Goal: Task Accomplishment & Management: Complete application form

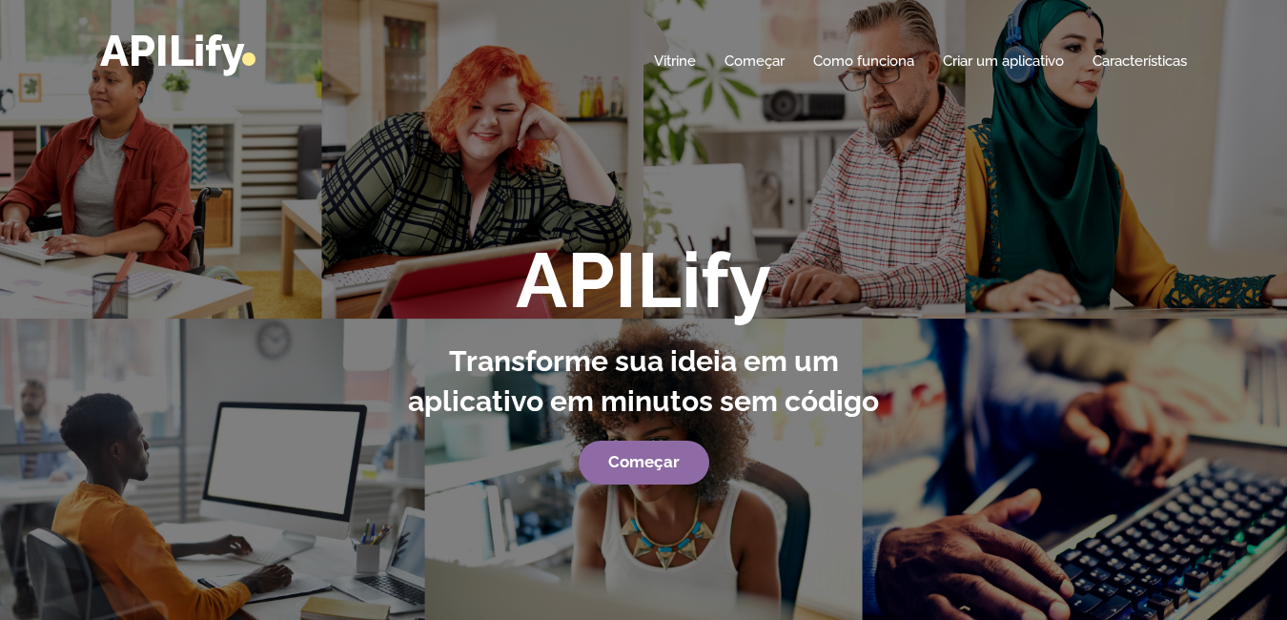
click at [634, 472] on link "Começar" at bounding box center [644, 463] width 131 height 44
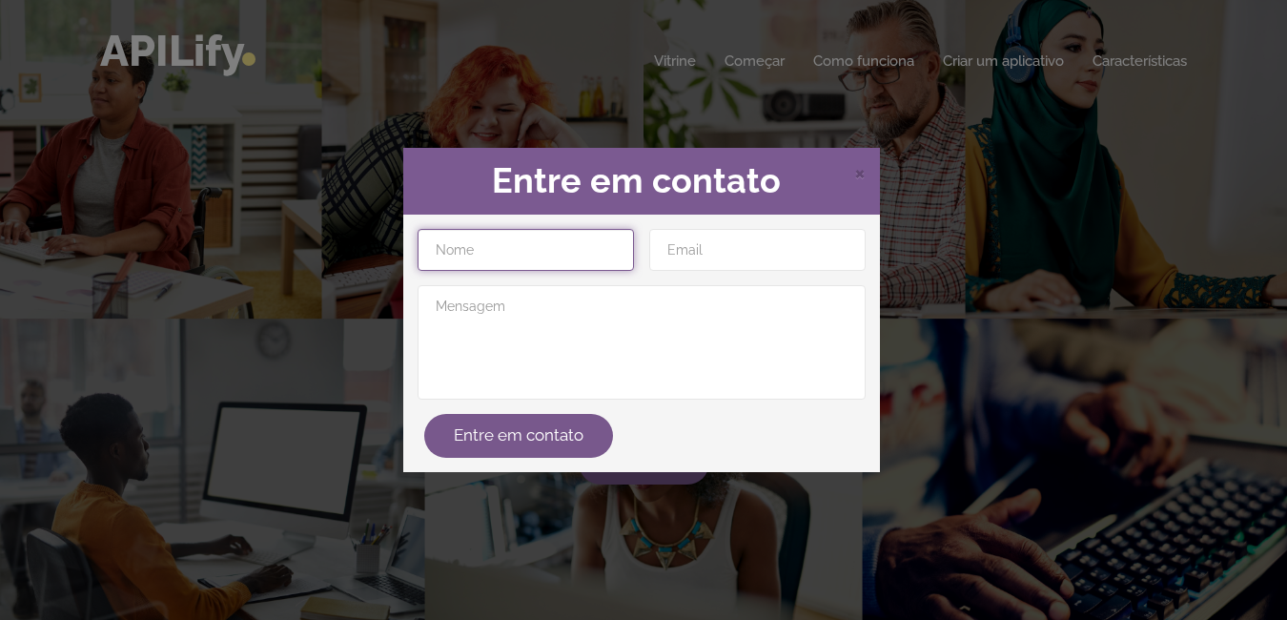
click at [499, 233] on input "text" at bounding box center [526, 250] width 216 height 42
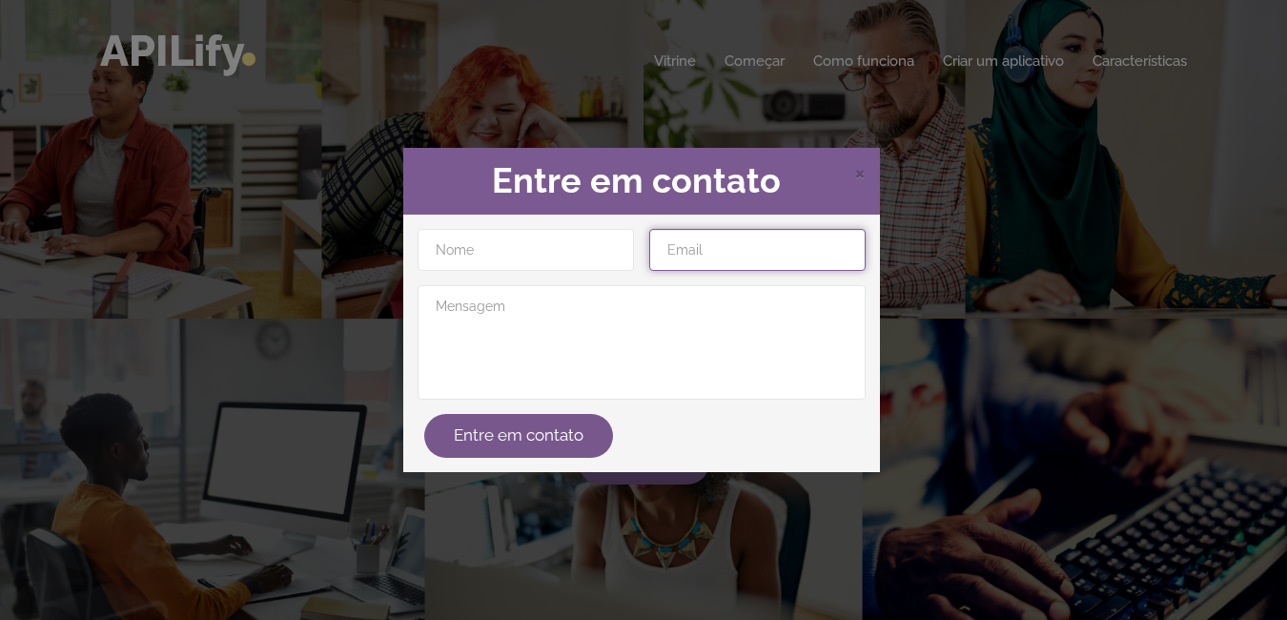
click at [724, 259] on input "email" at bounding box center [757, 250] width 216 height 42
type input "[EMAIL_ADDRESS][DOMAIN_NAME]"
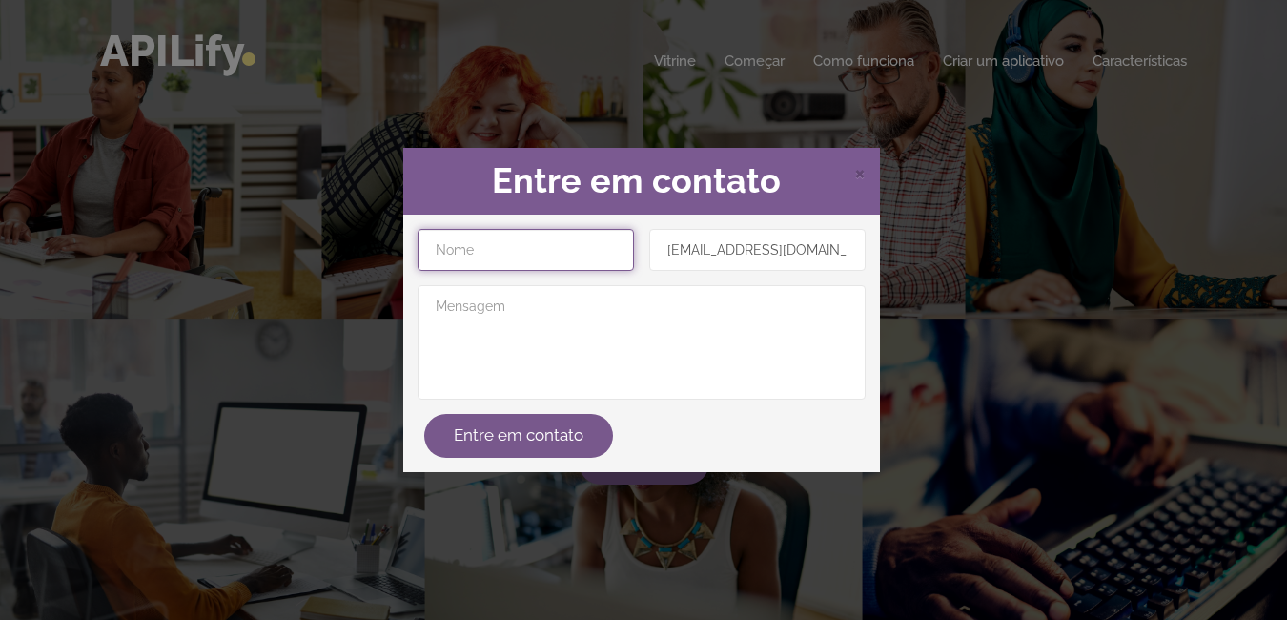
click at [522, 238] on input "text" at bounding box center [526, 250] width 216 height 42
type input "[DATE]"
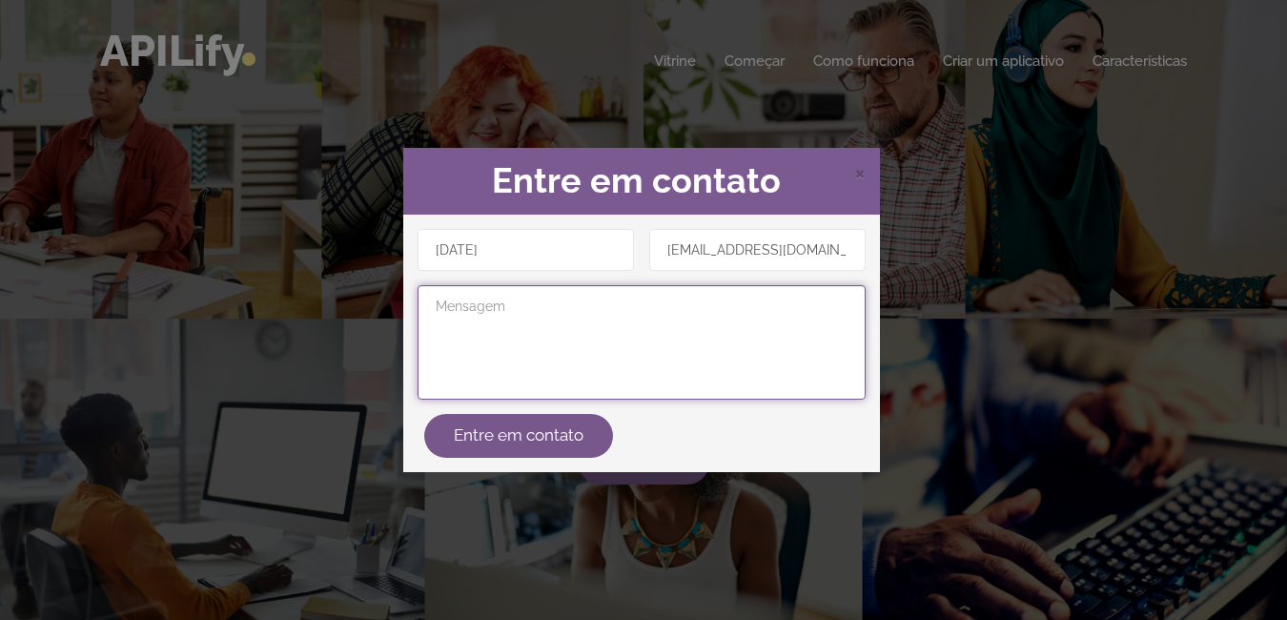
click at [512, 309] on textarea at bounding box center [642, 342] width 448 height 114
type textarea "oi"
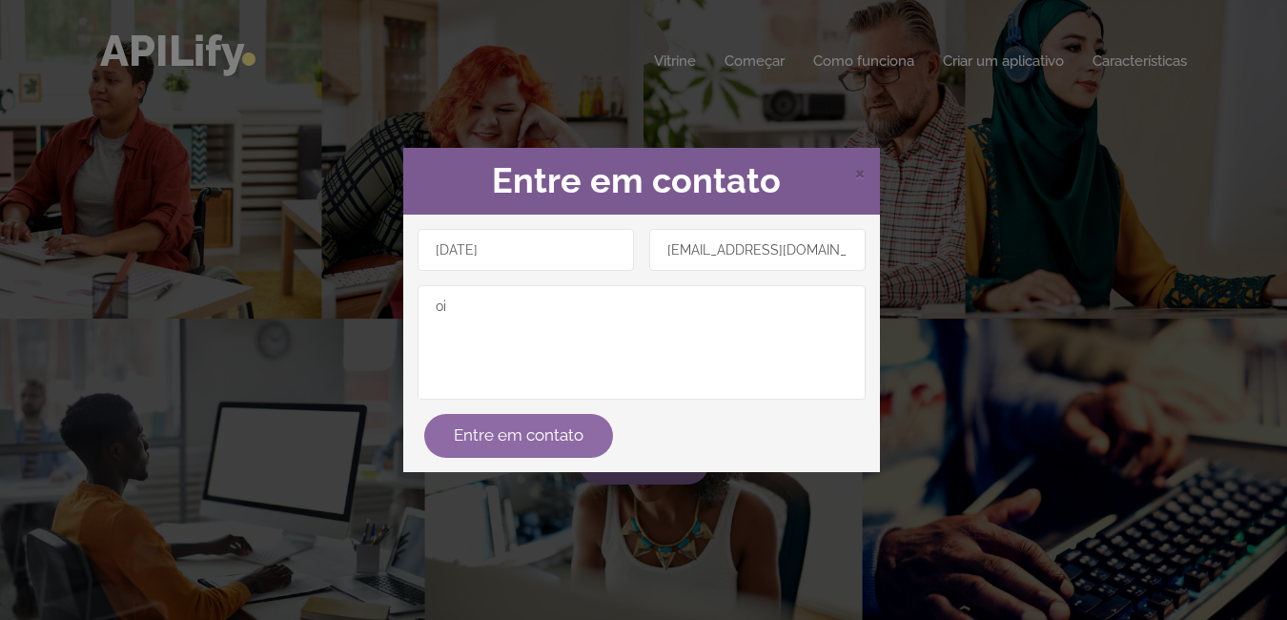
click at [502, 423] on button "Entre em contato" at bounding box center [518, 436] width 189 height 44
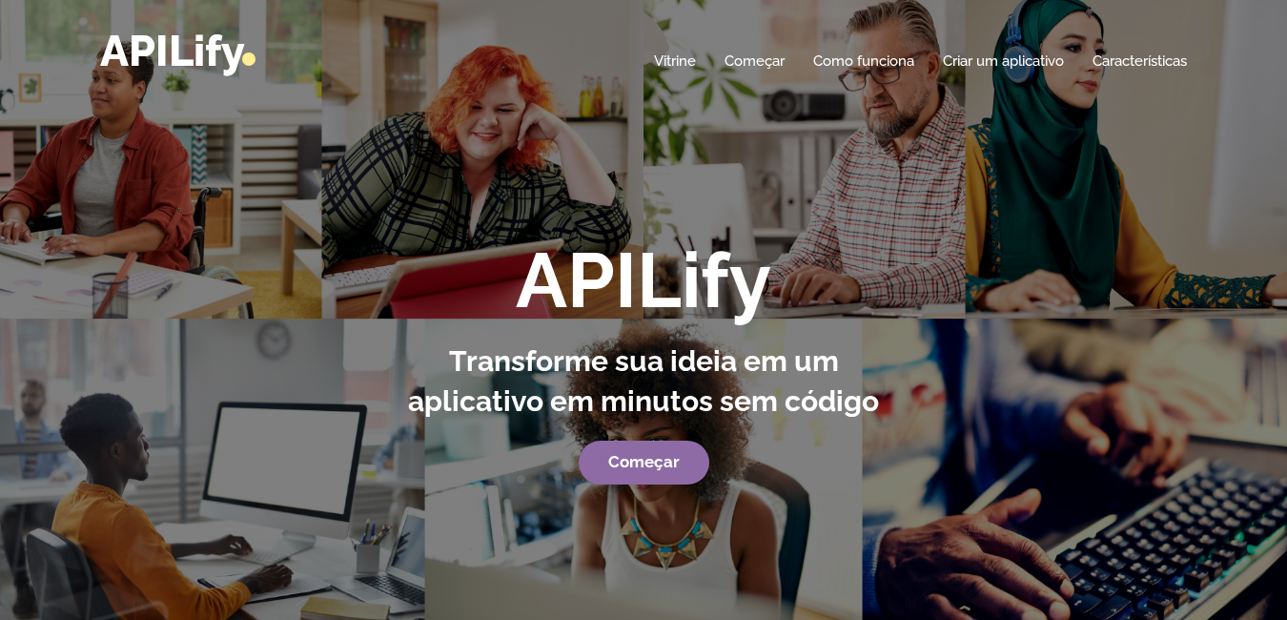
click at [612, 475] on link "Começar" at bounding box center [644, 463] width 131 height 44
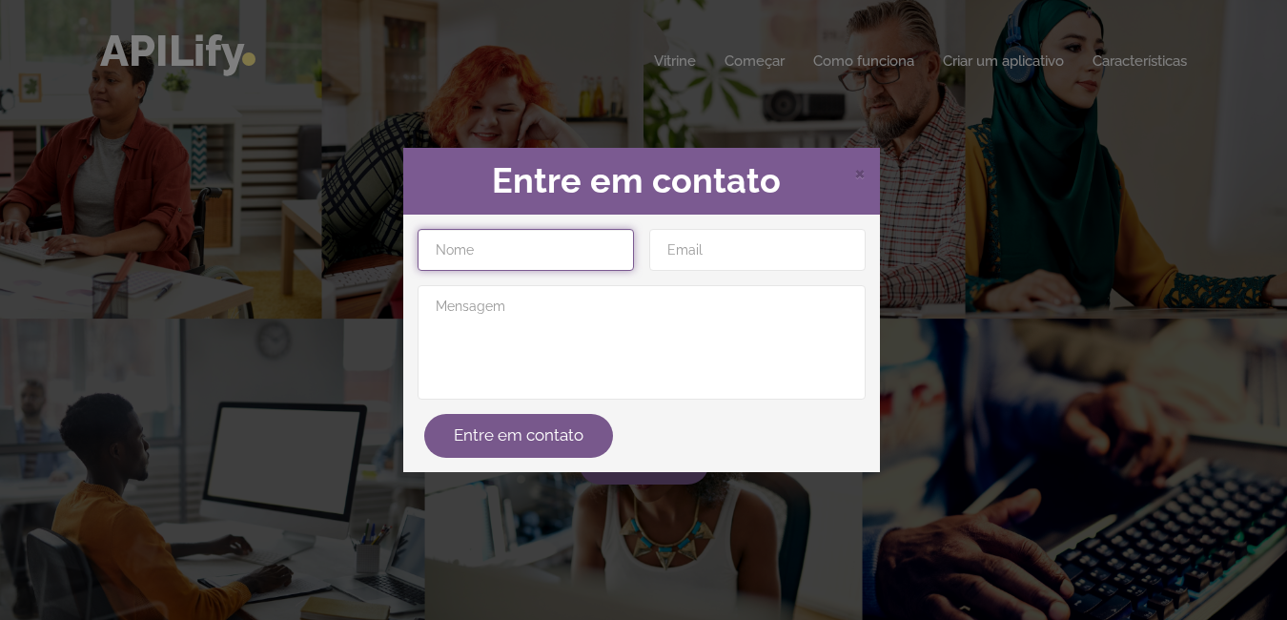
click at [507, 247] on input "text" at bounding box center [526, 250] width 216 height 42
type input "[DATE]"
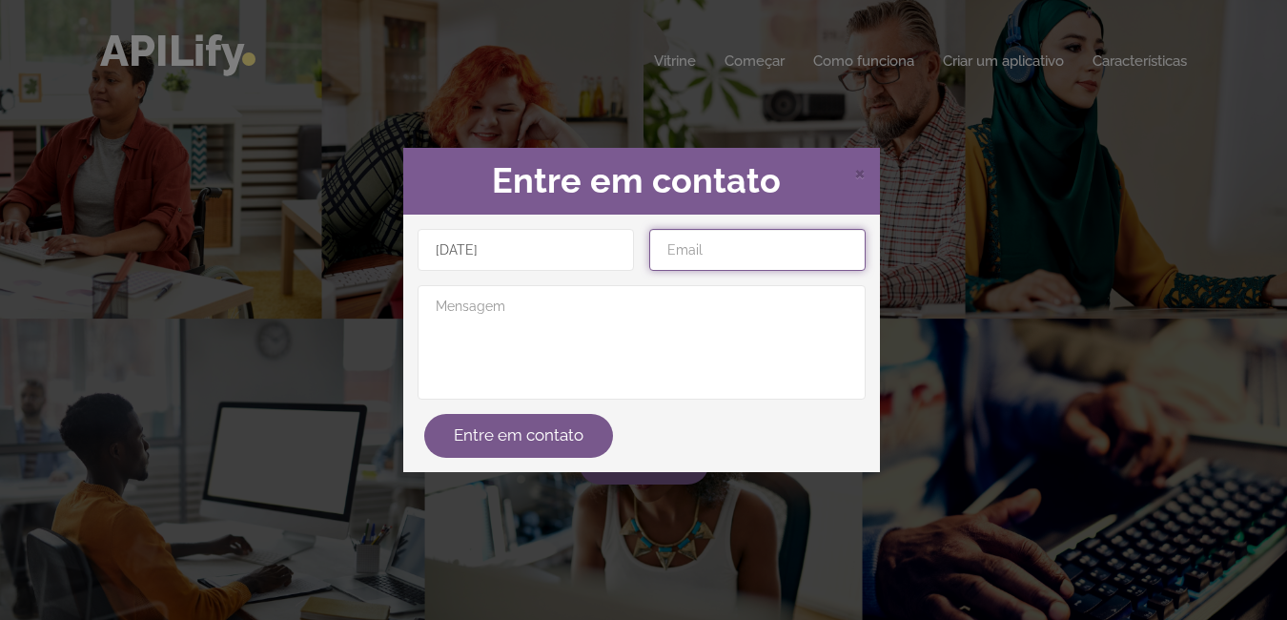
type input "[EMAIL_ADDRESS][DOMAIN_NAME]"
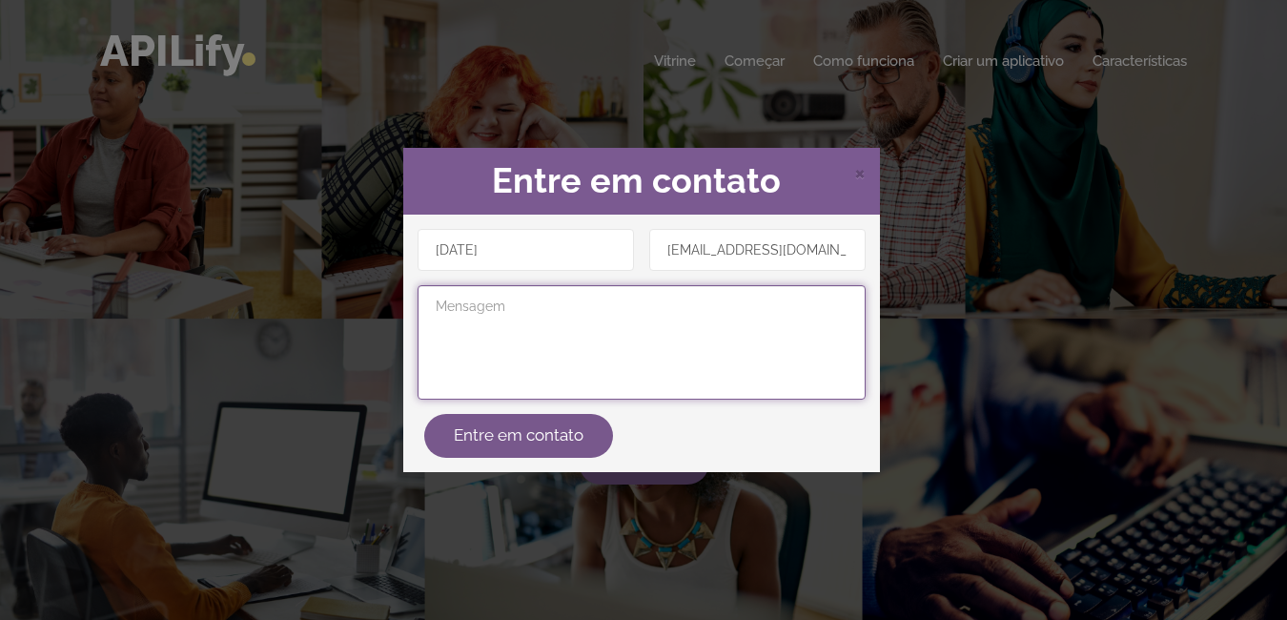
click at [495, 324] on textarea at bounding box center [642, 342] width 448 height 114
type textarea "sei la eu"
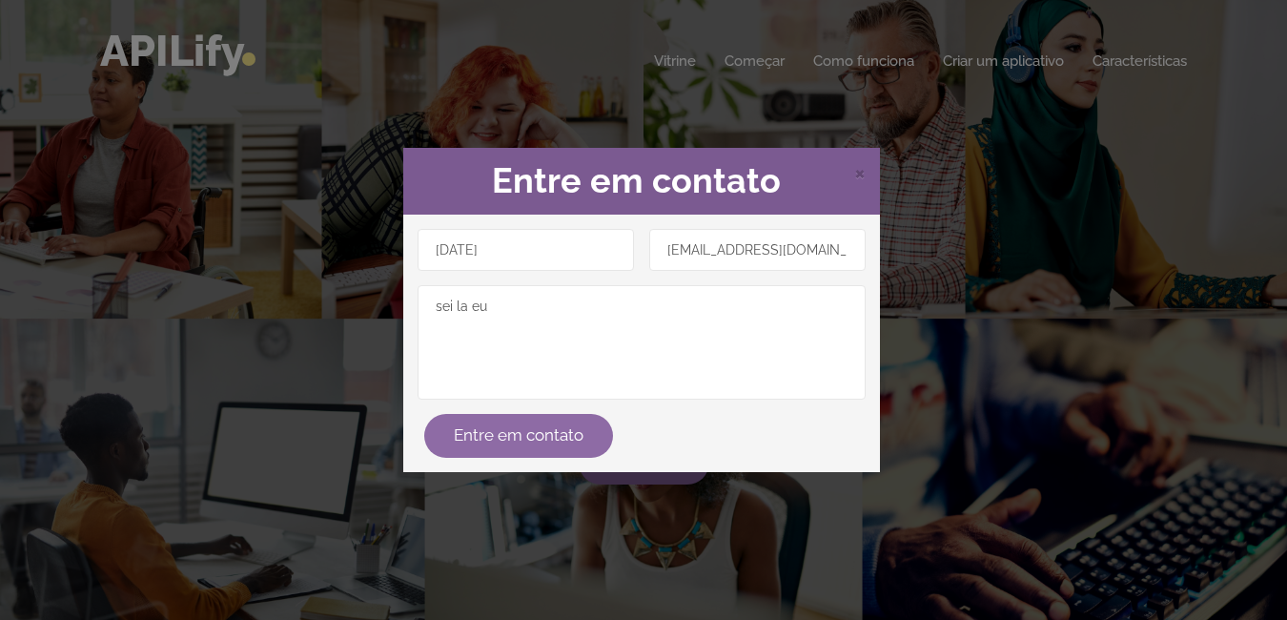
click at [483, 430] on button "Entre em contato" at bounding box center [518, 436] width 189 height 44
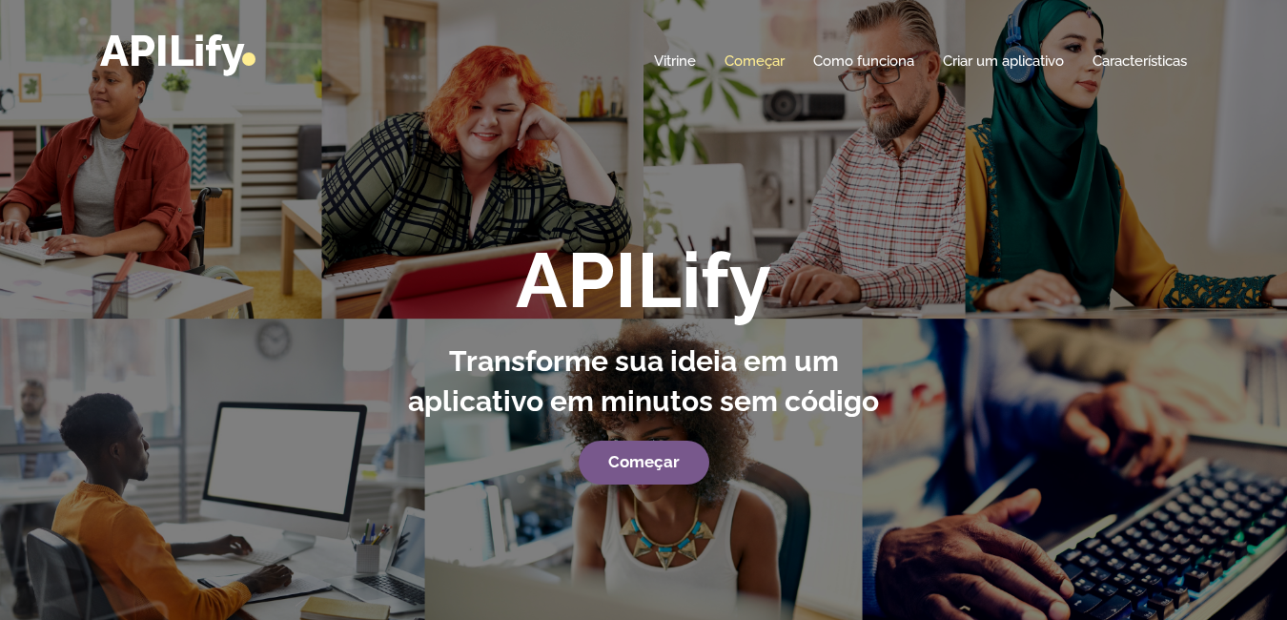
click at [751, 61] on link "Começar" at bounding box center [755, 60] width 60 height 19
click at [975, 55] on link "Criar um aplicativo" at bounding box center [1003, 60] width 121 height 19
click at [632, 424] on div "APILify Transforme sua ideia em um aplicativo em minutos sem código Começar" at bounding box center [644, 361] width 558 height 246
click at [636, 444] on link "Começar" at bounding box center [644, 463] width 131 height 44
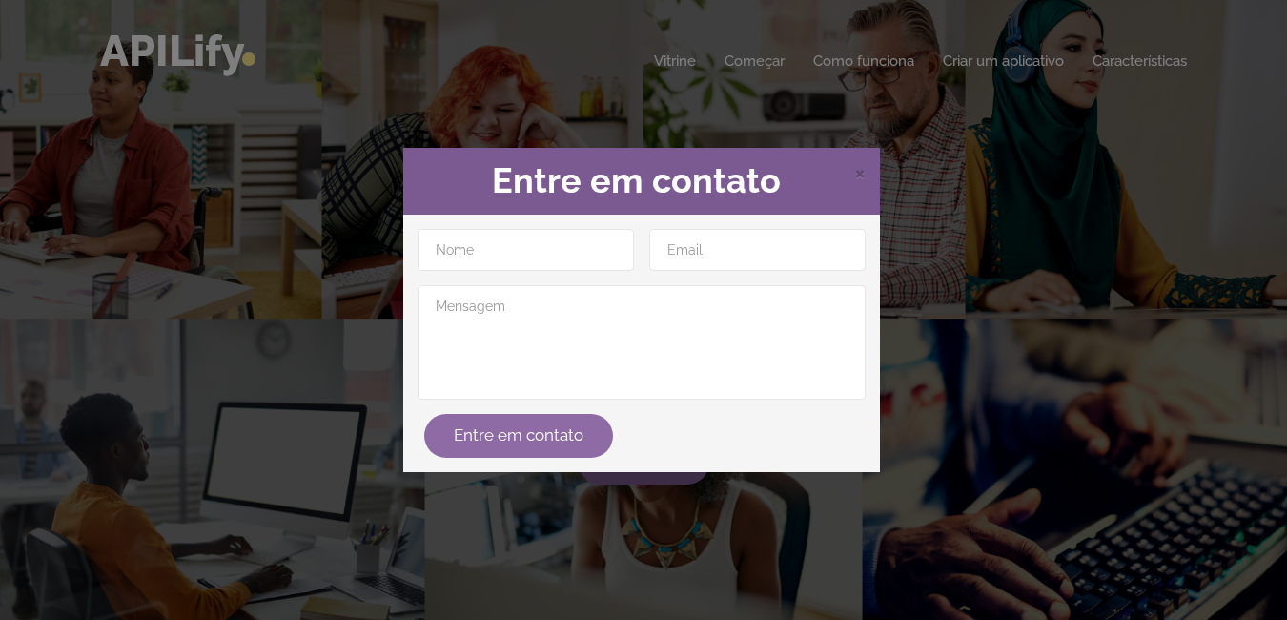
click at [493, 429] on button "Entre em contato" at bounding box center [518, 436] width 189 height 44
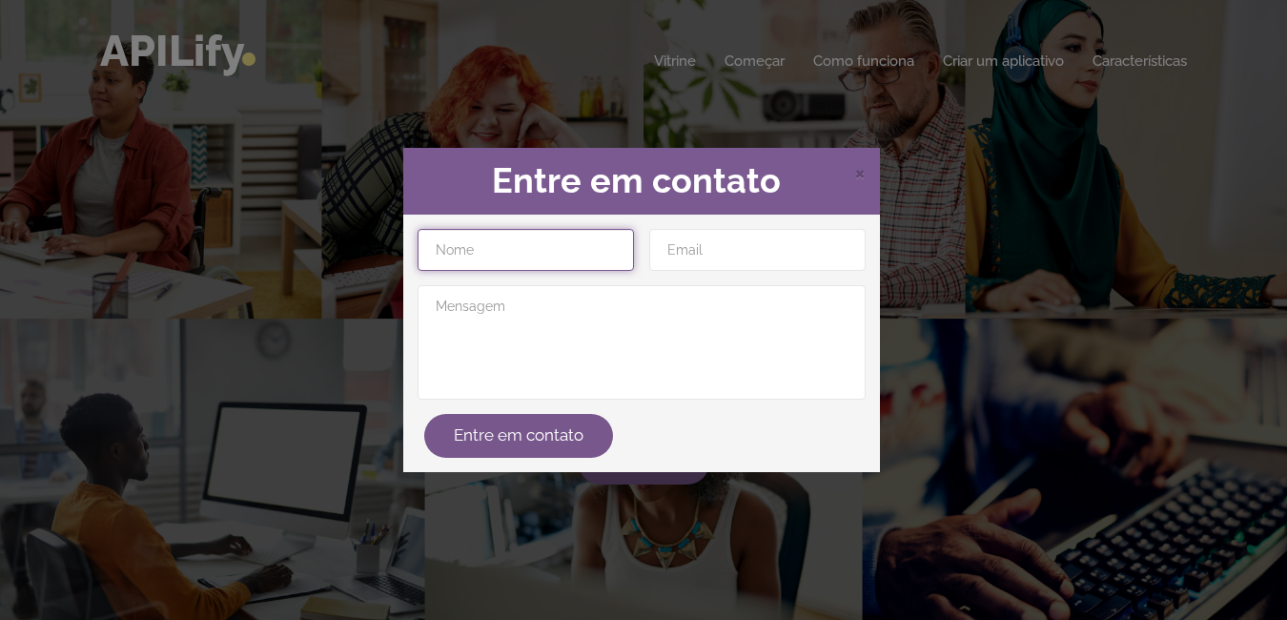
click at [543, 260] on input "text" at bounding box center [526, 250] width 216 height 42
type input "[DATE]"
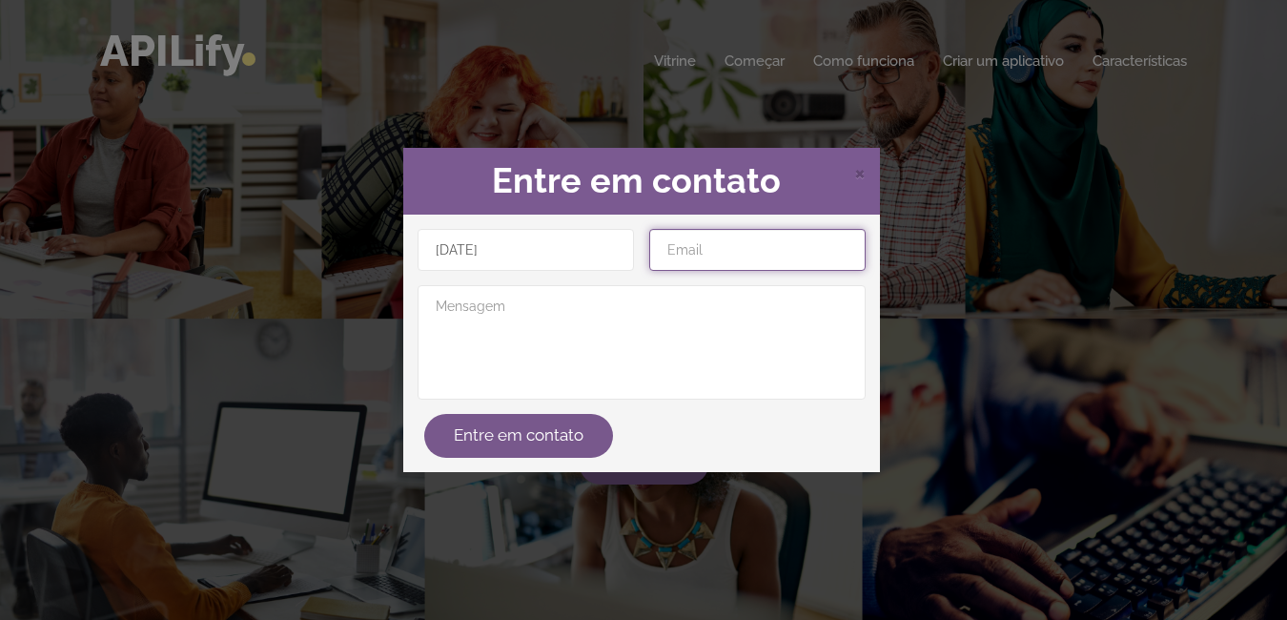
type input "[EMAIL_ADDRESS][DOMAIN_NAME]"
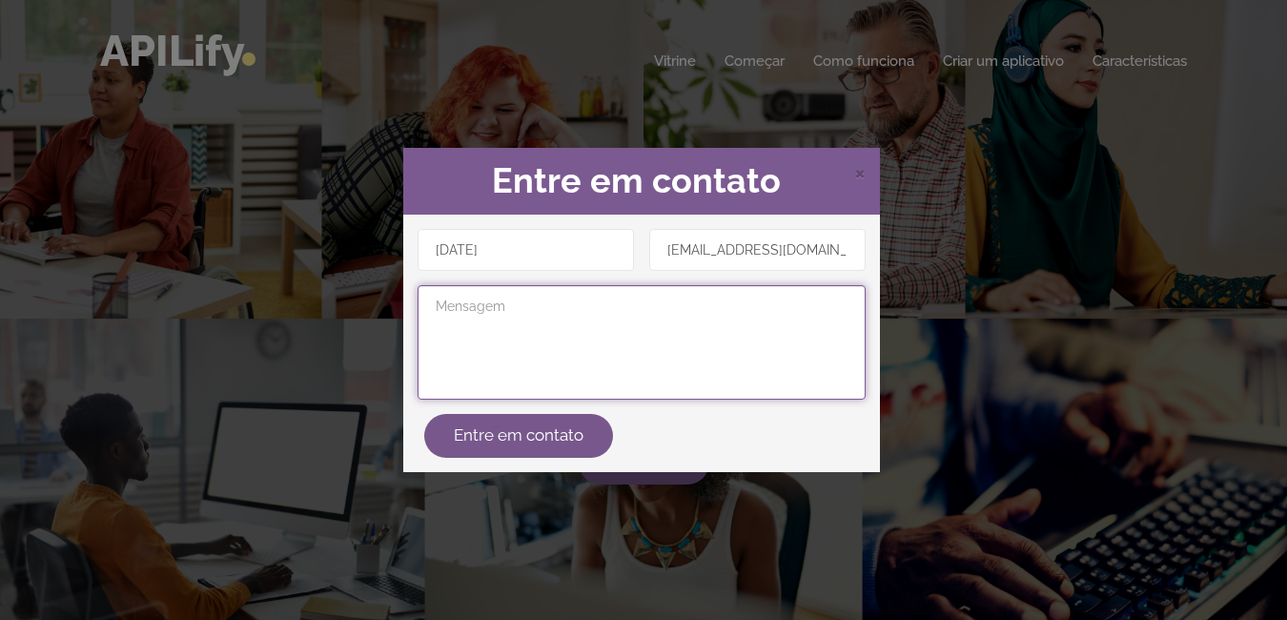
click at [486, 306] on textarea at bounding box center [642, 342] width 448 height 114
type textarea "fdhfihbudutdxr"
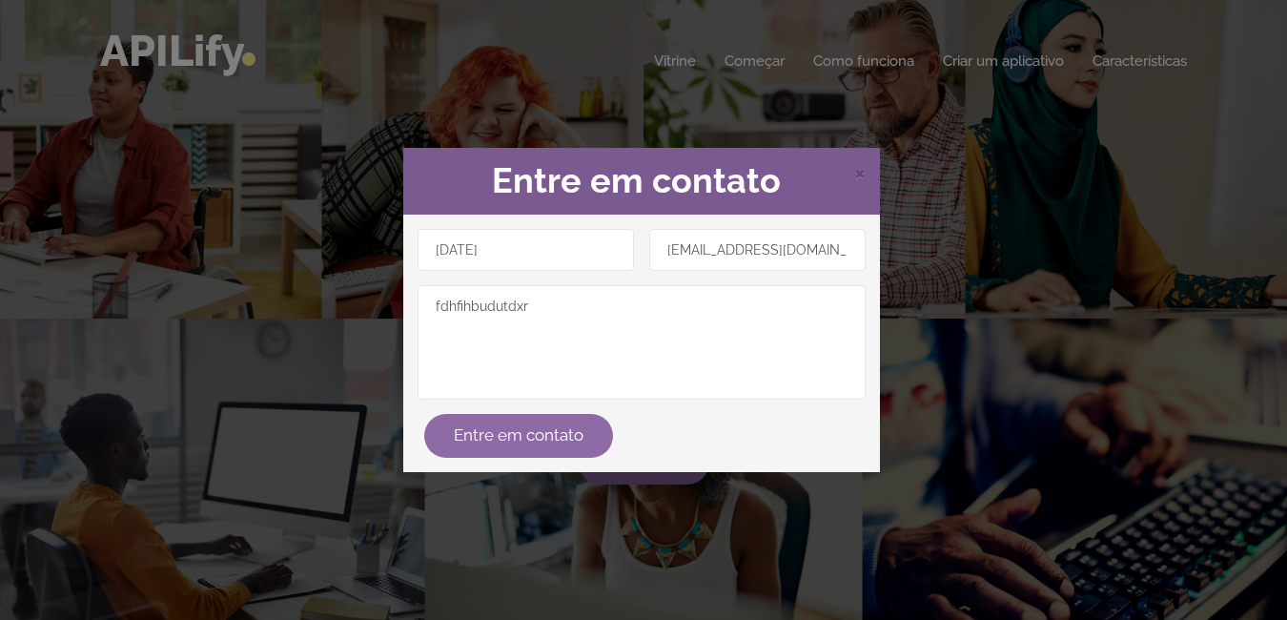
click at [498, 436] on button "Entre em contato" at bounding box center [518, 436] width 189 height 44
